Goal: Complete application form

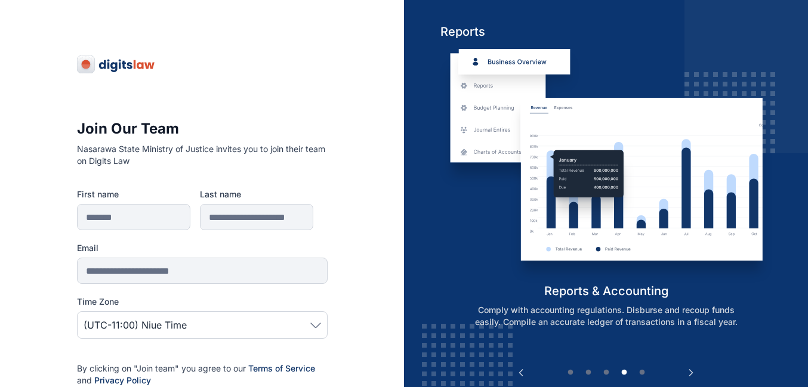
click at [179, 328] on span "(UTC-11:00) Niue Time" at bounding box center [135, 325] width 103 height 14
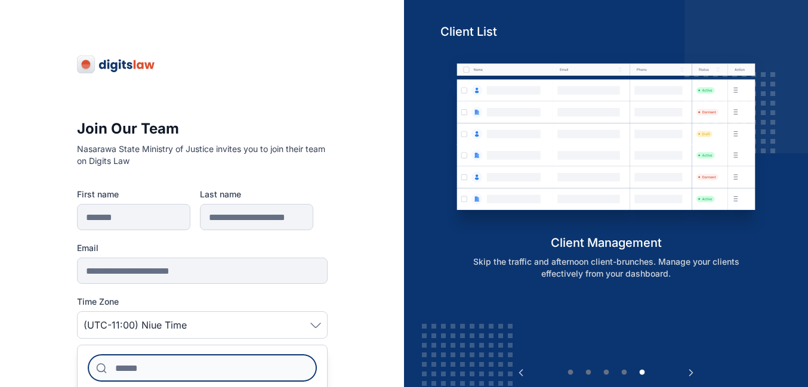
click at [174, 370] on input at bounding box center [202, 368] width 228 height 26
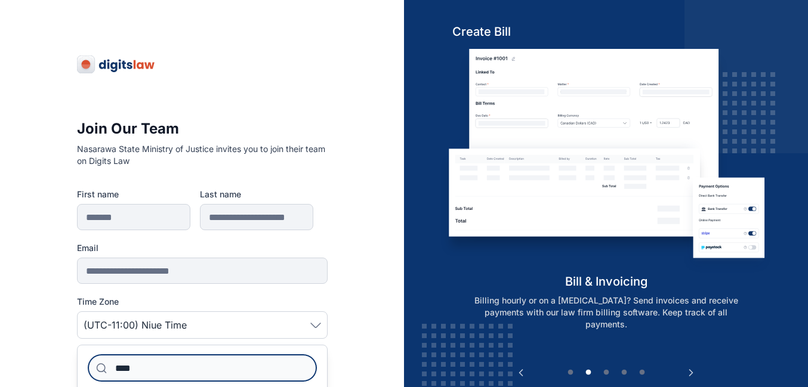
type input "*****"
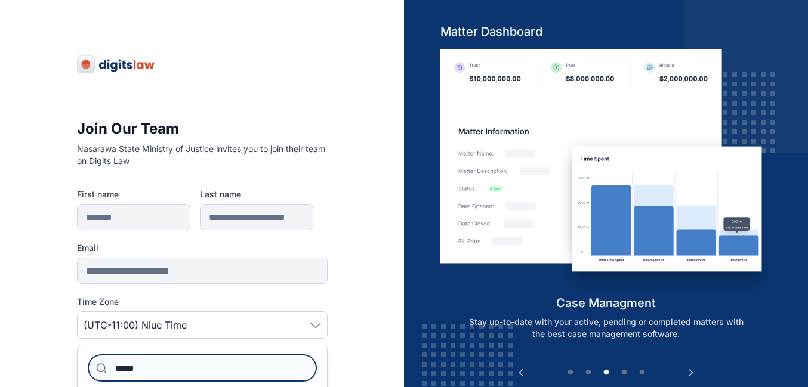
click at [678, 201] on img at bounding box center [605, 172] width 331 height 246
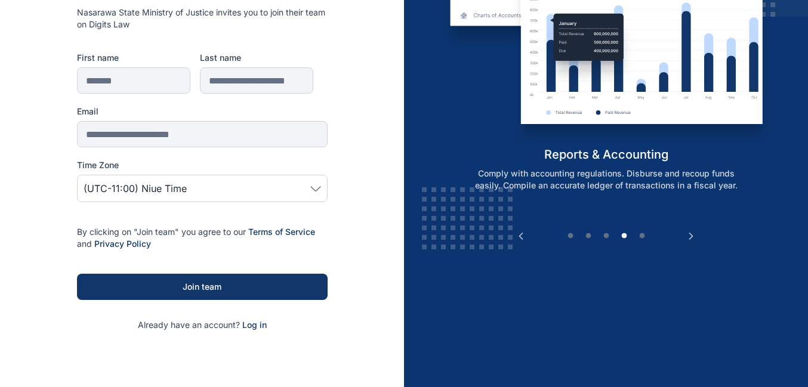
scroll to position [138, 0]
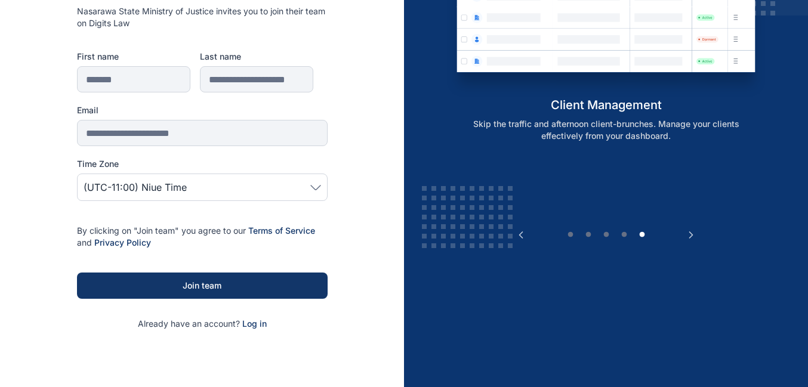
click at [231, 189] on span "(UTC-11:00) Niue Time" at bounding box center [203, 187] width 238 height 14
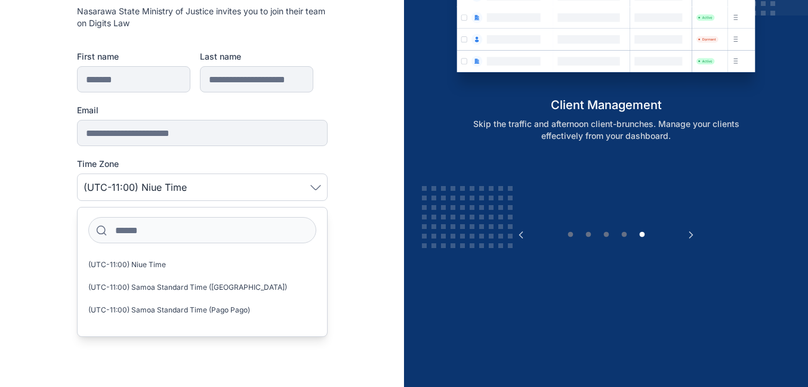
drag, startPoint x: 231, startPoint y: 189, endPoint x: 161, endPoint y: 232, distance: 82.0
click at [161, 201] on Zone "(UTC-11:00) Niue Time (UTC-11:00) Niue Time (UTC-11:00) Samoa Standard Time ([G…" at bounding box center [202, 187] width 251 height 27
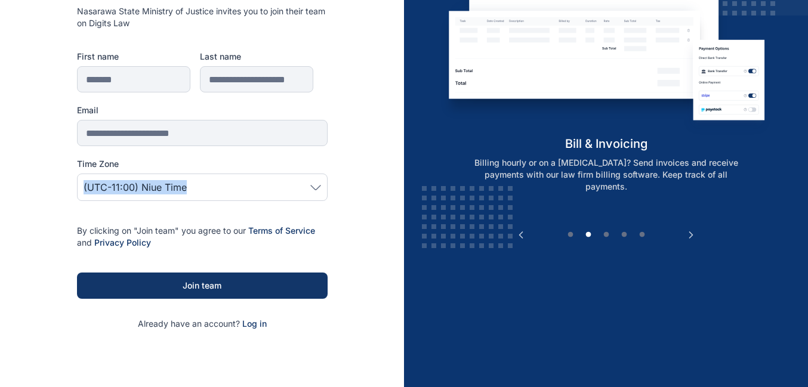
click at [184, 187] on span "(UTC-11:00) Niue Time" at bounding box center [135, 187] width 103 height 14
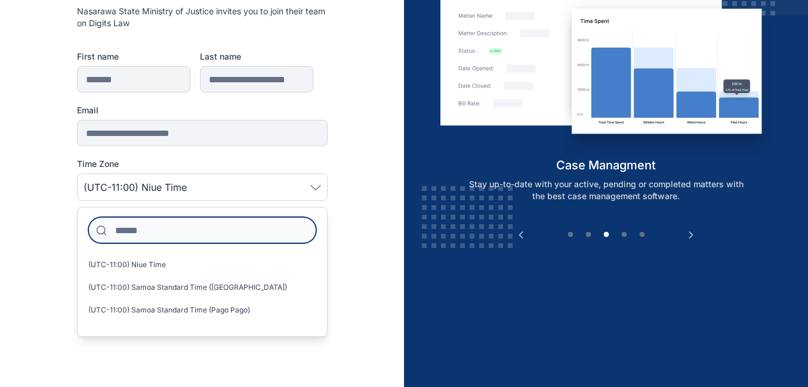
click at [156, 232] on input at bounding box center [202, 230] width 228 height 26
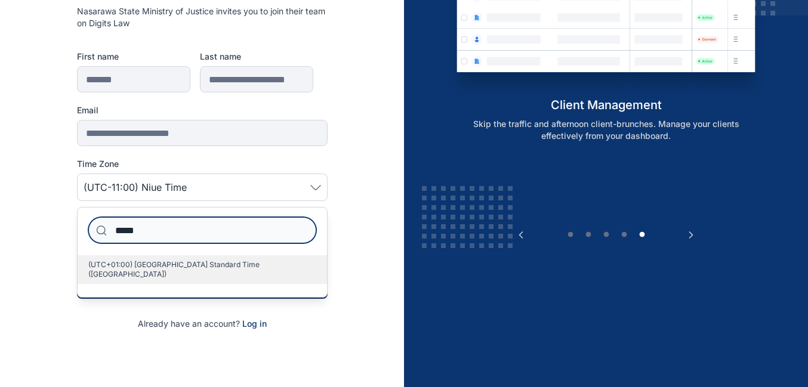
type input "*****"
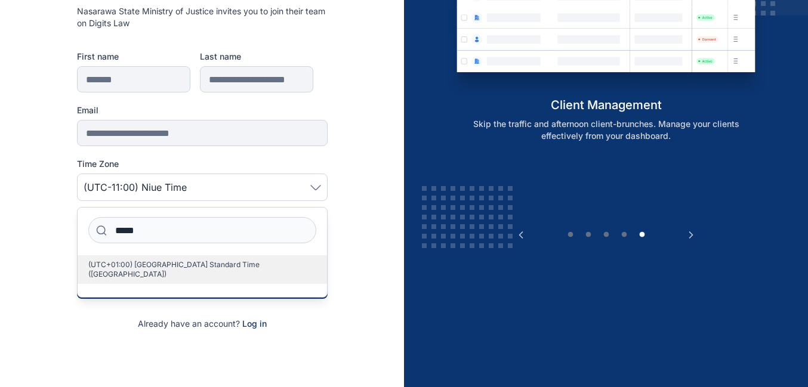
click at [153, 262] on span "(UTC+01:00) [GEOGRAPHIC_DATA] Standard Time ([GEOGRAPHIC_DATA])" at bounding box center [197, 269] width 218 height 19
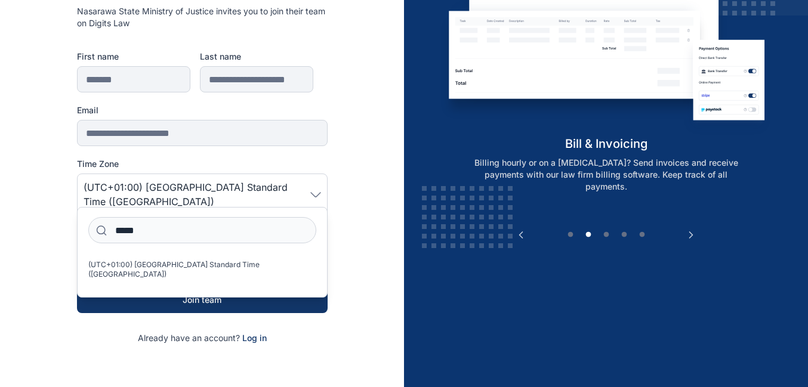
click at [362, 280] on div "**********" at bounding box center [202, 173] width 404 height 623
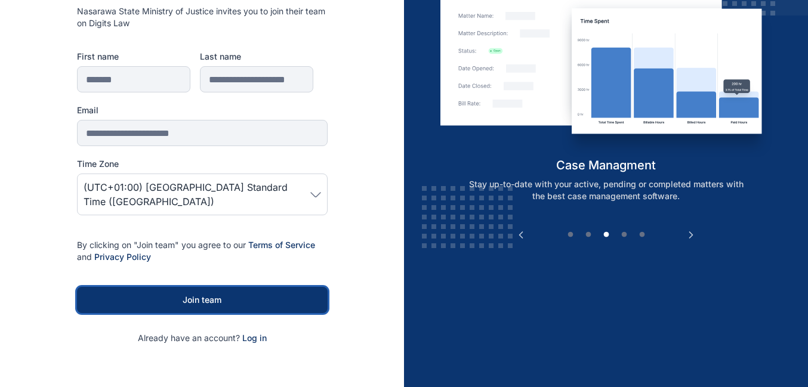
click at [217, 294] on div "Join team" at bounding box center [202, 300] width 212 height 12
click at [210, 294] on div "Join team" at bounding box center [202, 300] width 212 height 12
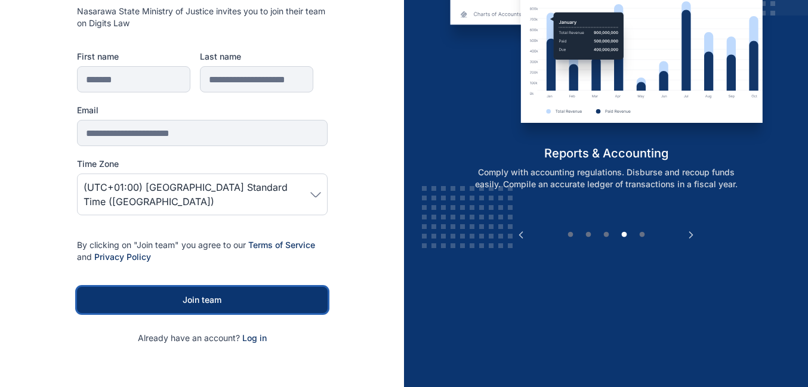
click at [210, 294] on div "Join team" at bounding box center [202, 300] width 212 height 12
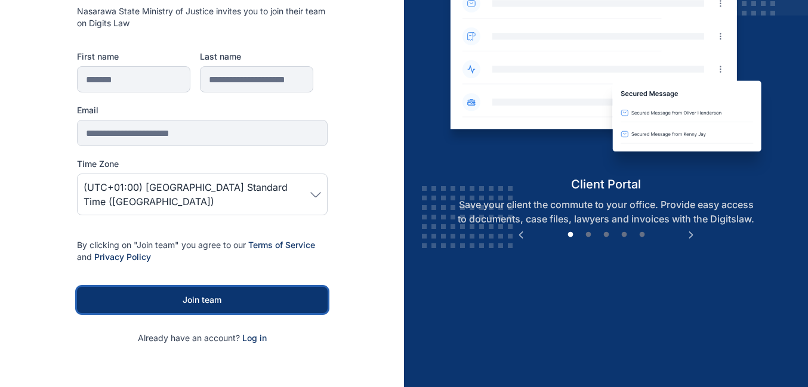
click at [207, 289] on button "Join team" at bounding box center [202, 300] width 251 height 26
click at [207, 294] on div "Join team" at bounding box center [202, 300] width 212 height 12
